Goal: Information Seeking & Learning: Learn about a topic

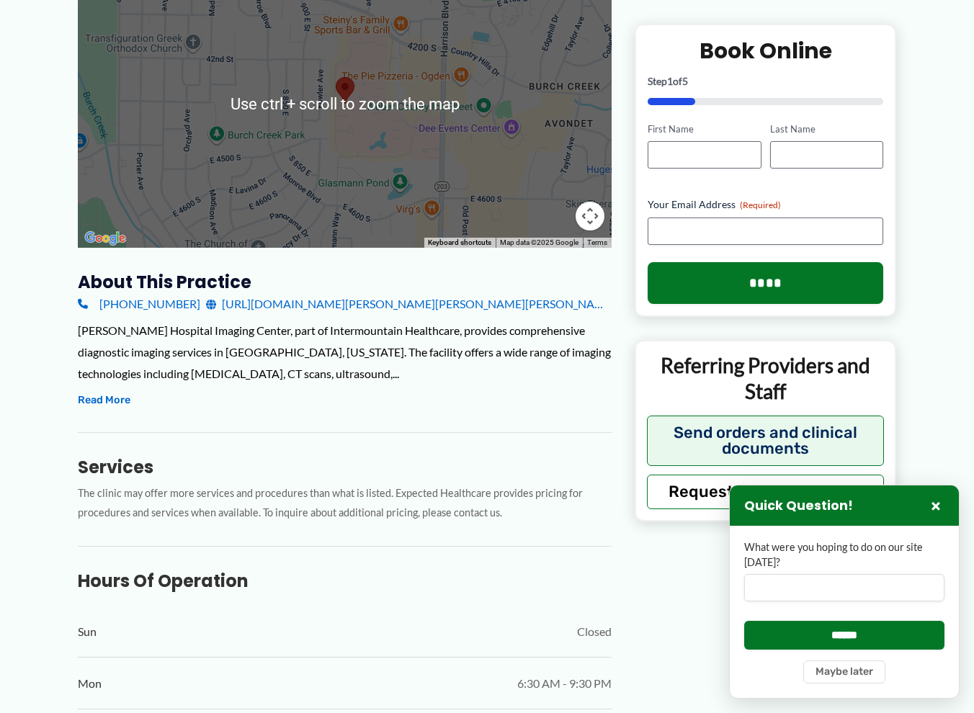
scroll to position [288, 0]
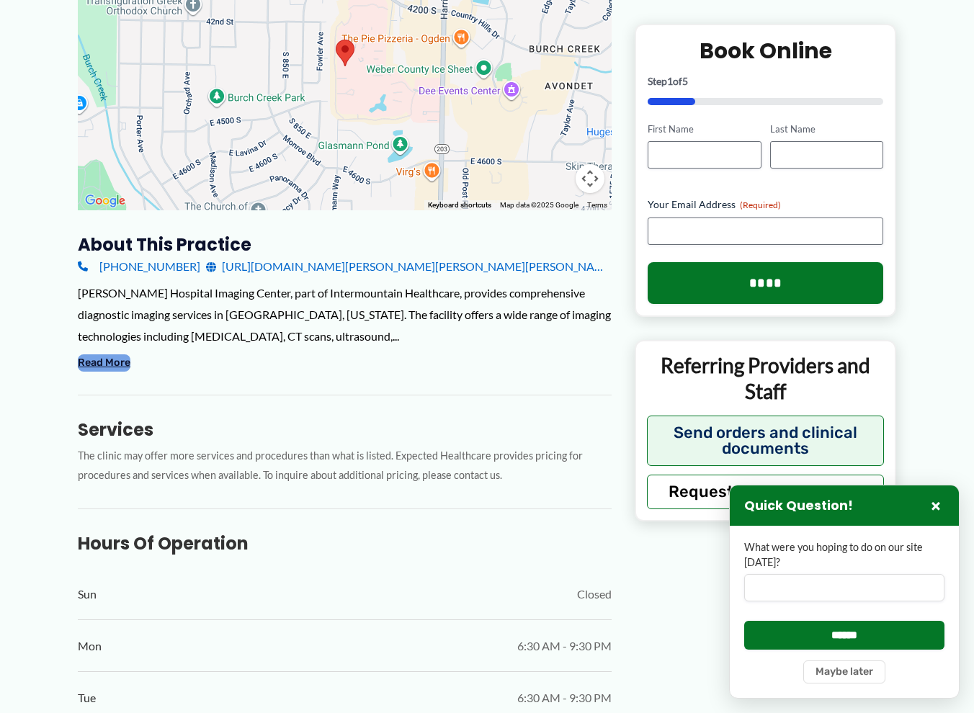
click at [112, 366] on button "Read More" at bounding box center [104, 363] width 53 height 17
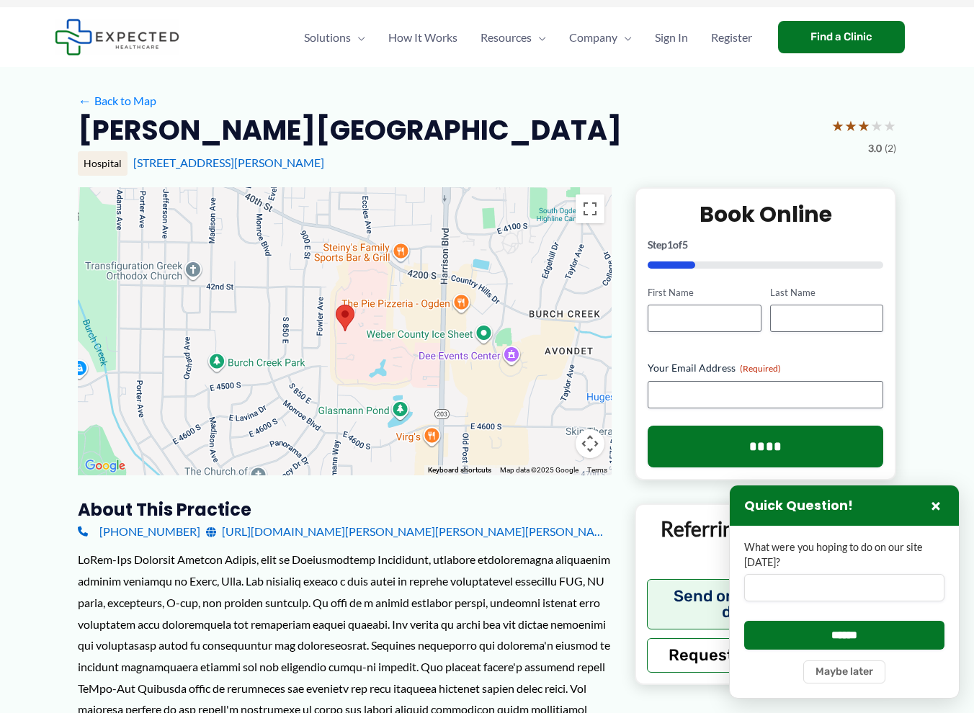
scroll to position [0, 0]
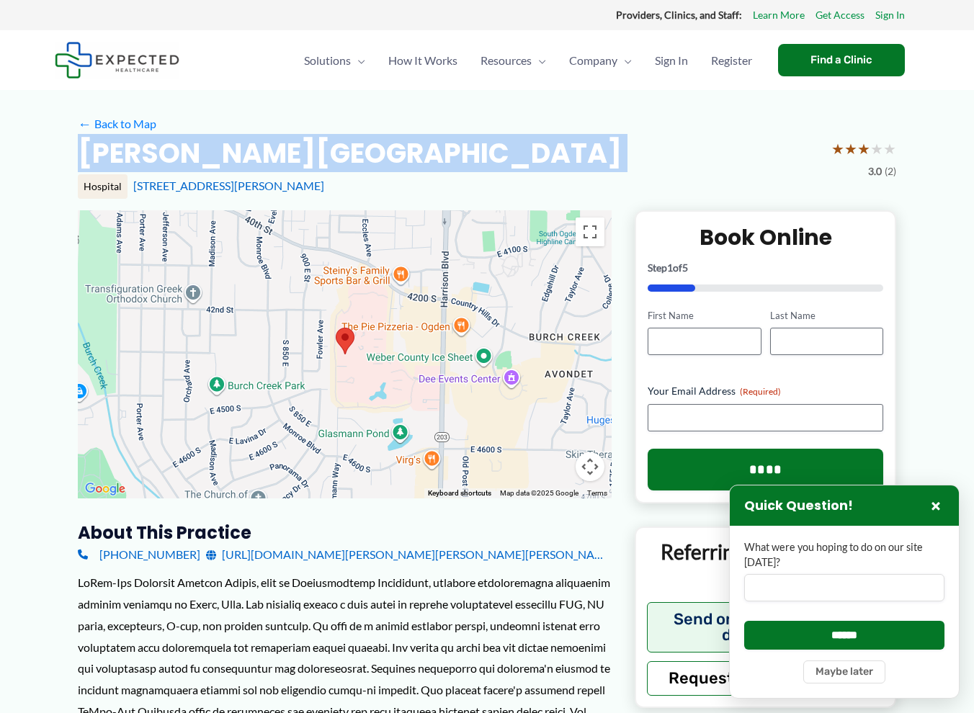
drag, startPoint x: 80, startPoint y: 148, endPoint x: 738, endPoint y: 148, distance: 657.9
click at [738, 148] on div "[PERSON_NAME][GEOGRAPHIC_DATA] ★ ★ ★ ★ ★ 3.0 (2)" at bounding box center [487, 157] width 819 height 45
